Goal: Find specific page/section: Find specific page/section

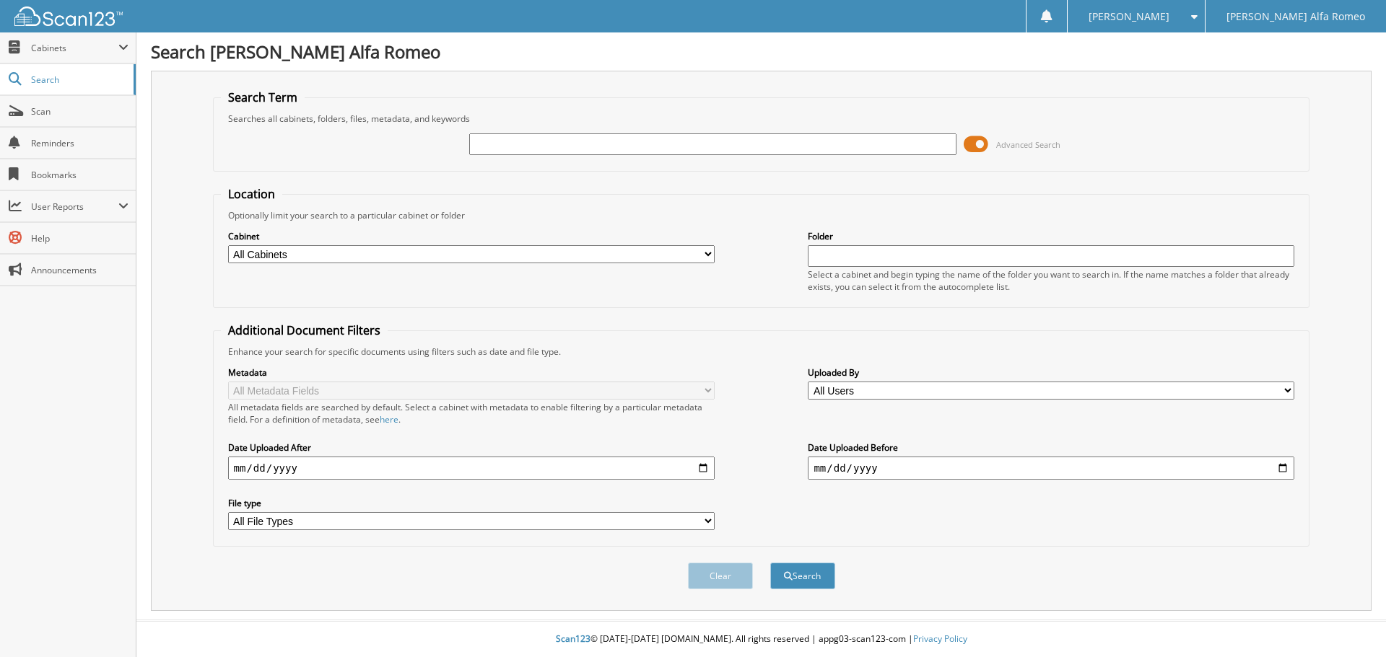
click at [492, 139] on input "text" at bounding box center [712, 145] width 486 height 22
type input "35505"
click at [789, 572] on button "Search" at bounding box center [802, 576] width 65 height 27
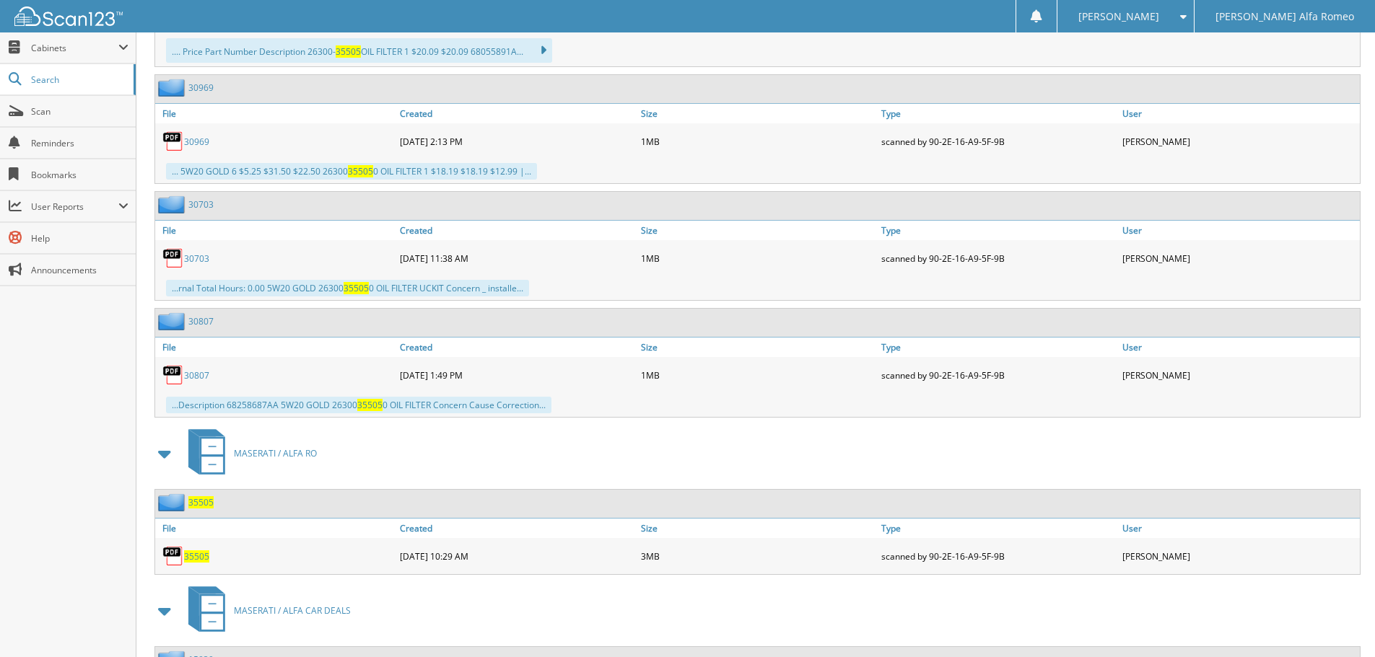
scroll to position [1575, 0]
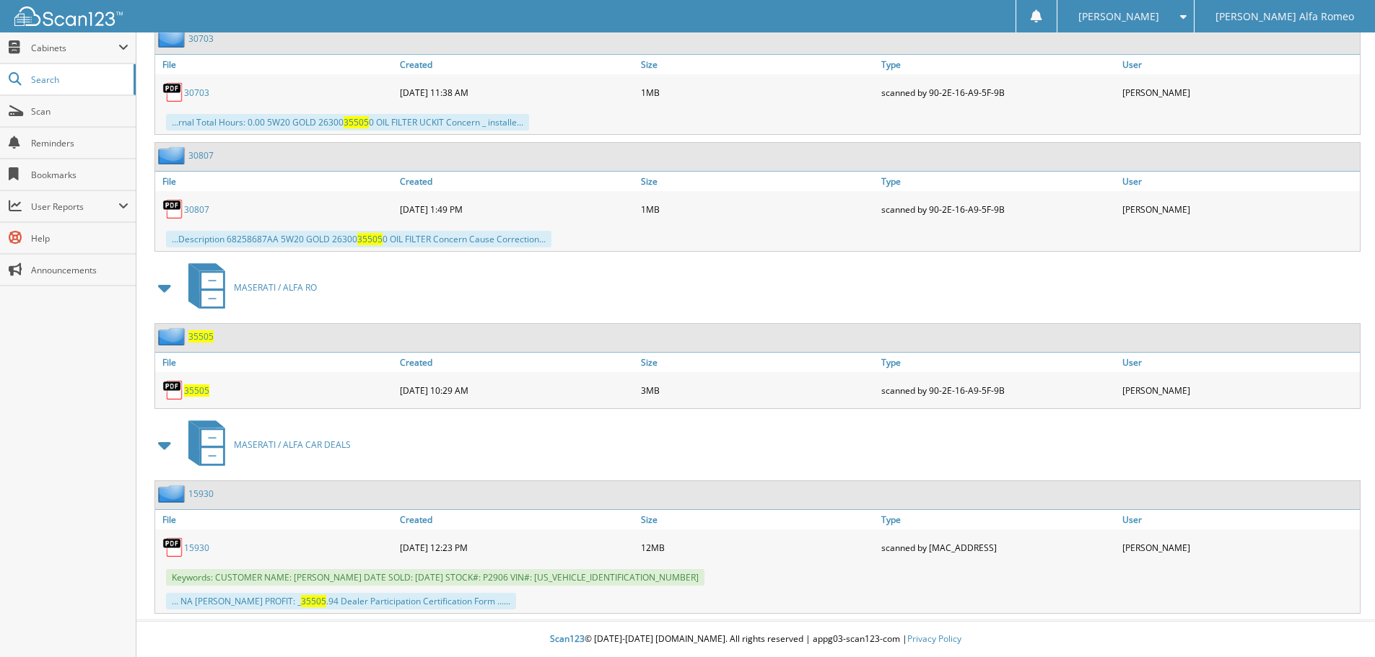
click at [195, 391] on span "35505" at bounding box center [196, 391] width 25 height 12
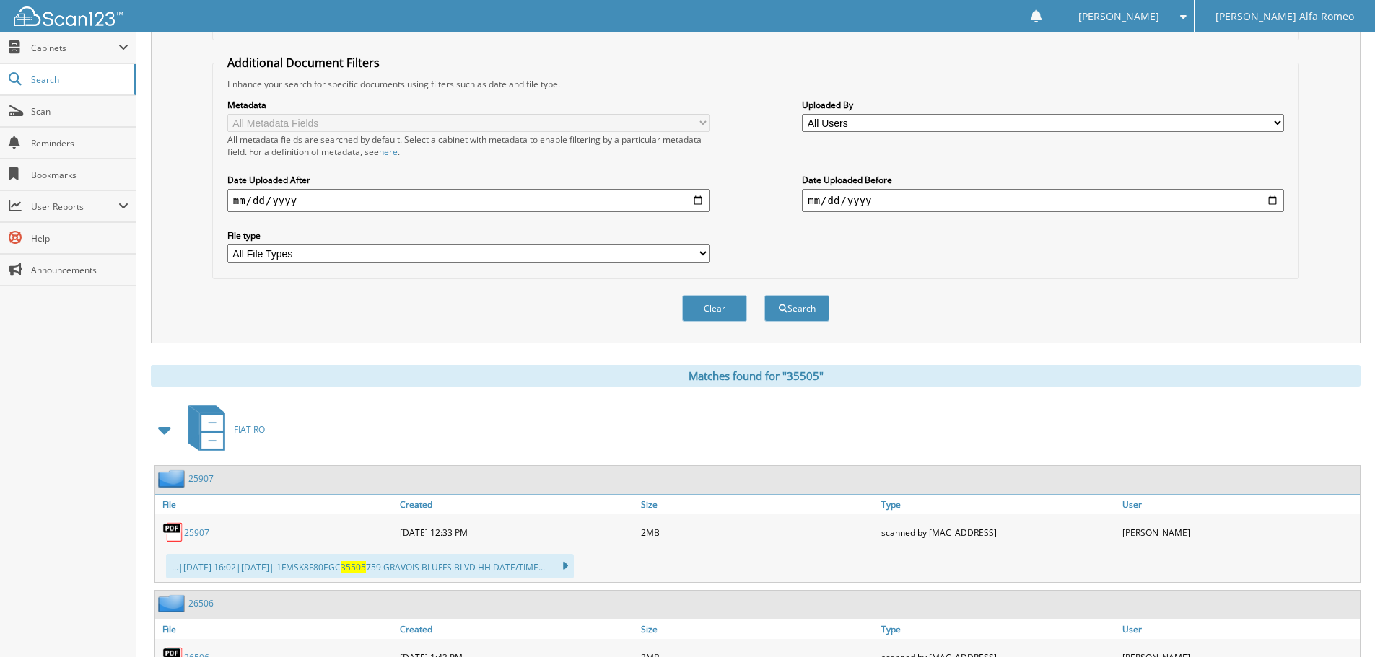
scroll to position [59, 0]
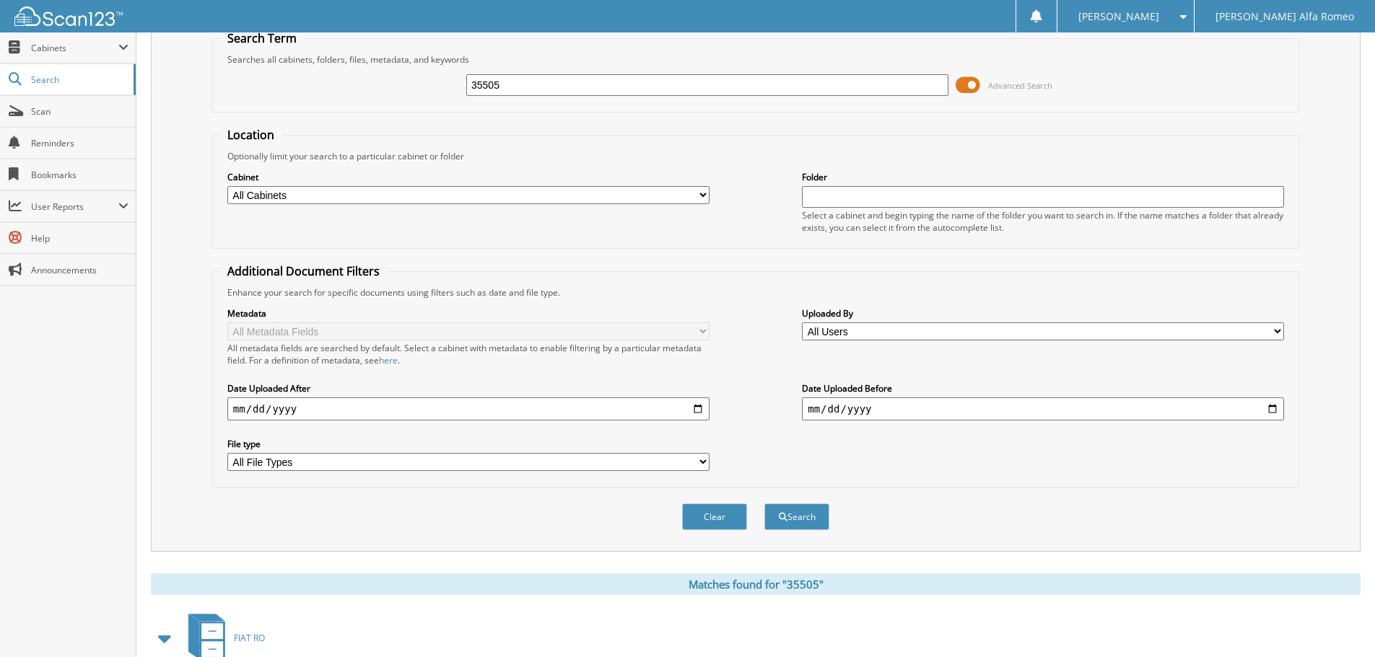
drag, startPoint x: 520, startPoint y: 84, endPoint x: 417, endPoint y: 82, distance: 102.5
click at [436, 82] on div "35505 Advanced Search" at bounding box center [755, 85] width 1071 height 39
type input "33126"
click at [790, 518] on button "Search" at bounding box center [796, 517] width 65 height 27
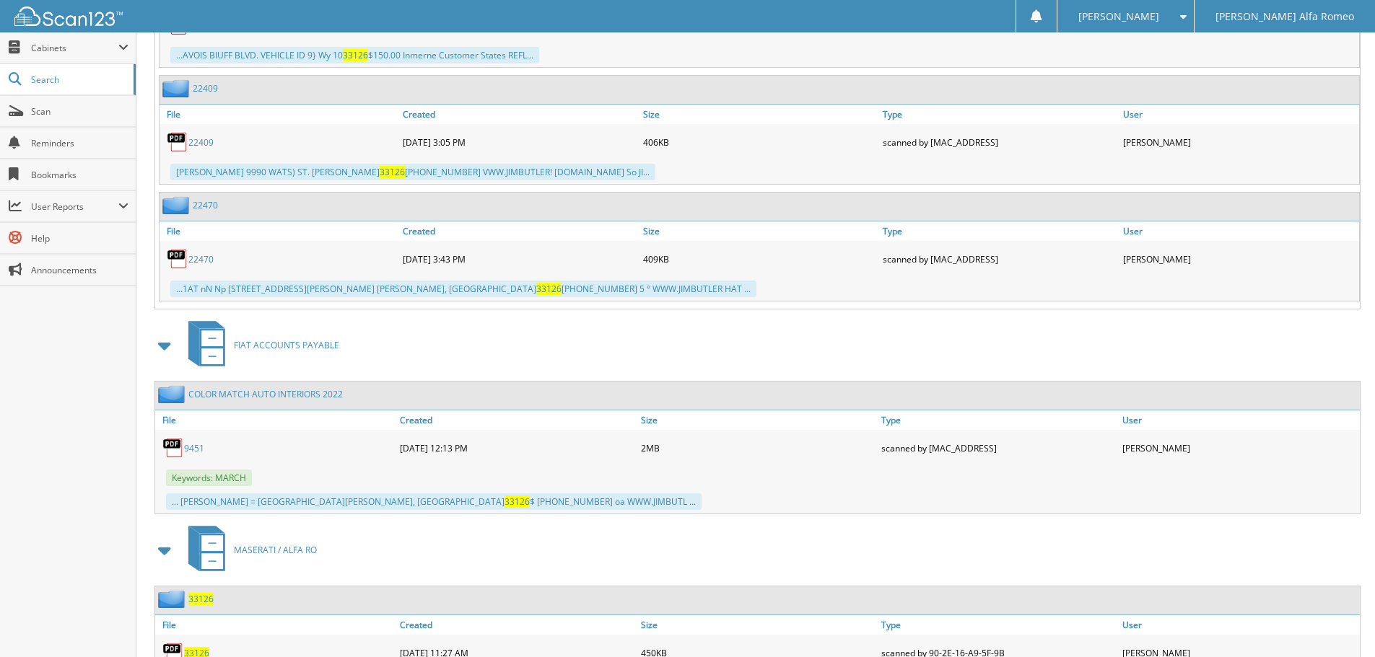
scroll to position [8697, 0]
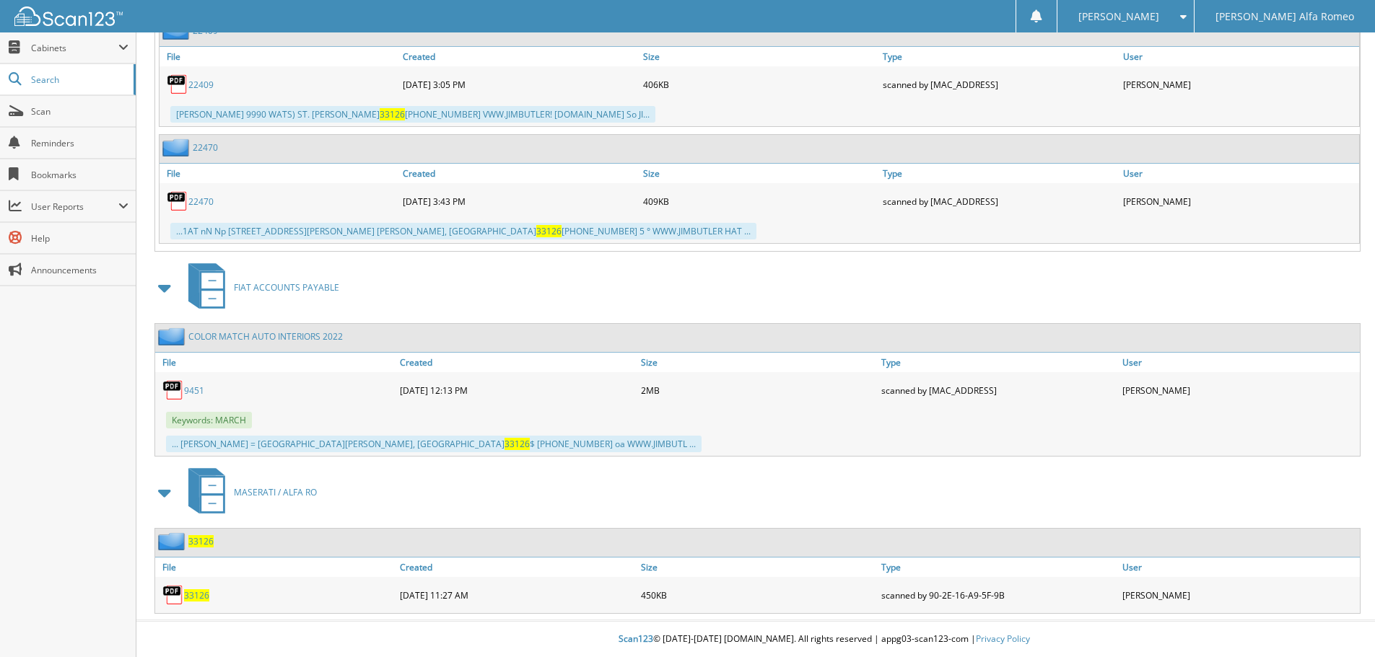
click at [202, 594] on span "33126" at bounding box center [196, 596] width 25 height 12
